Goal: Navigation & Orientation: Go to known website

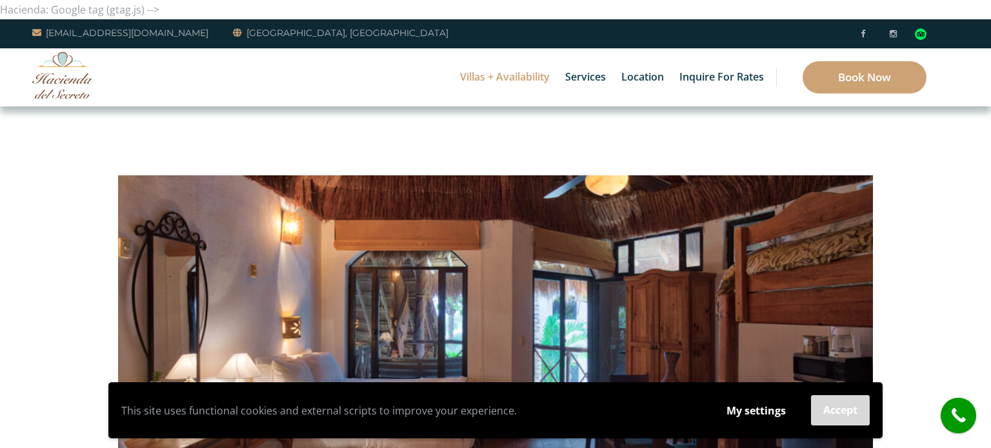
click at [820, 414] on button "Accept" at bounding box center [840, 410] width 59 height 30
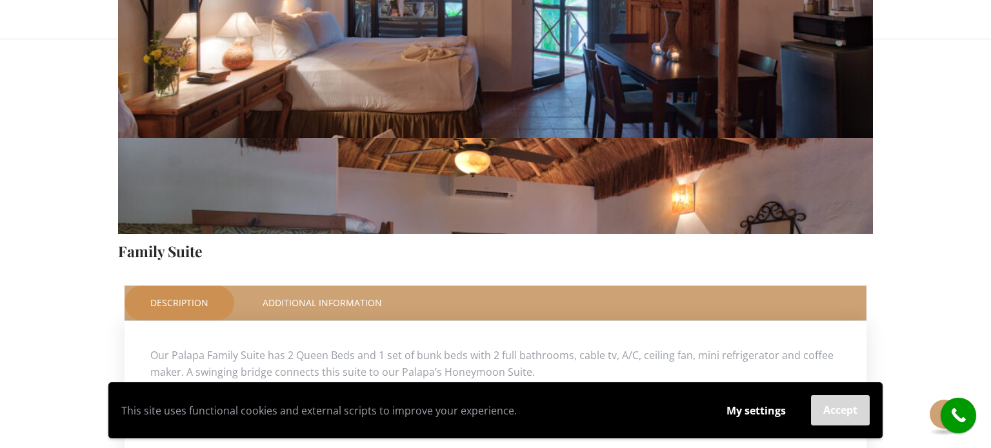
scroll to position [412, 0]
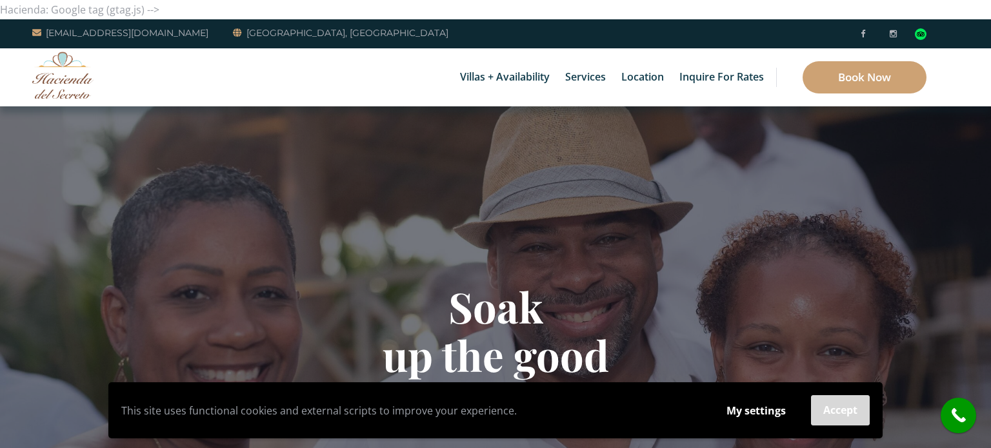
click at [853, 416] on button "Accept" at bounding box center [840, 410] width 59 height 30
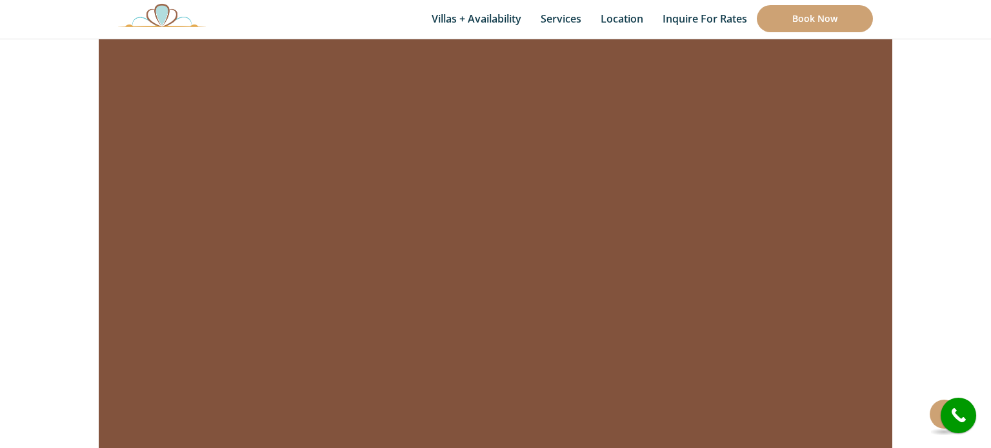
scroll to position [6986, 0]
